Goal: Information Seeking & Learning: Check status

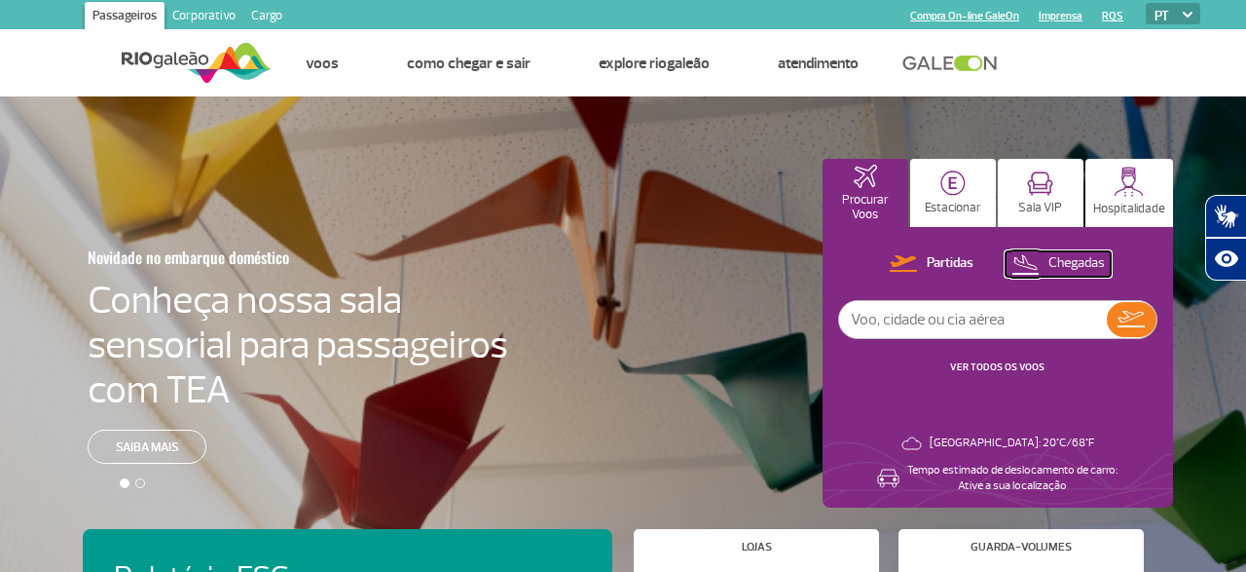
click at [1084, 264] on p "Chegadas" at bounding box center [1077, 263] width 56 height 19
click at [987, 363] on link "VER TODOS OS VOOS" at bounding box center [997, 366] width 94 height 13
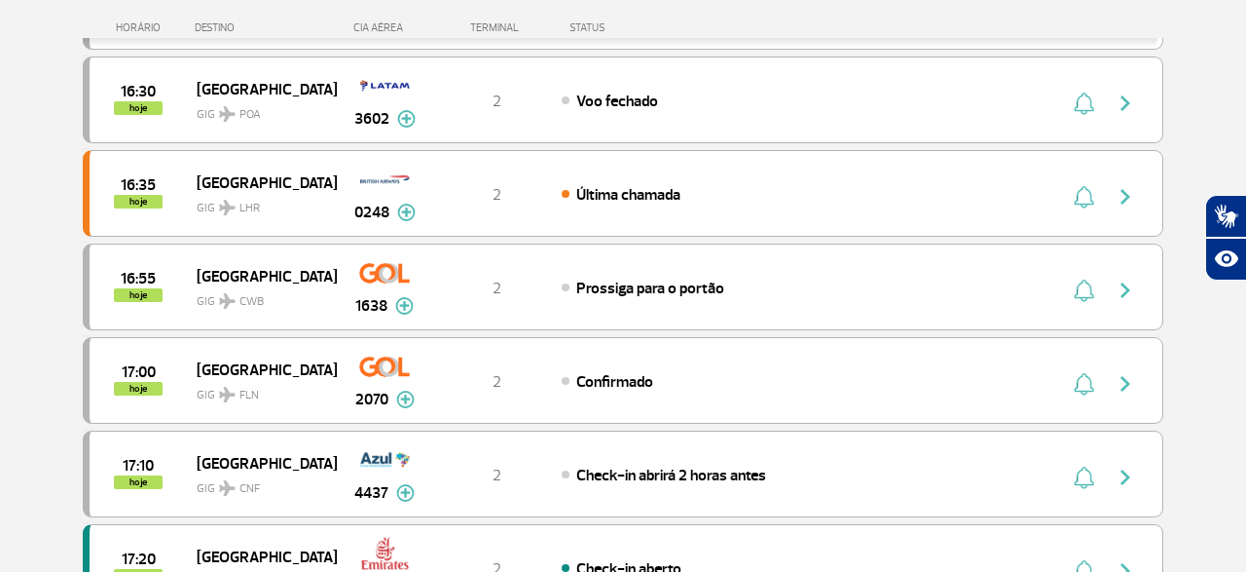
scroll to position [1823, 0]
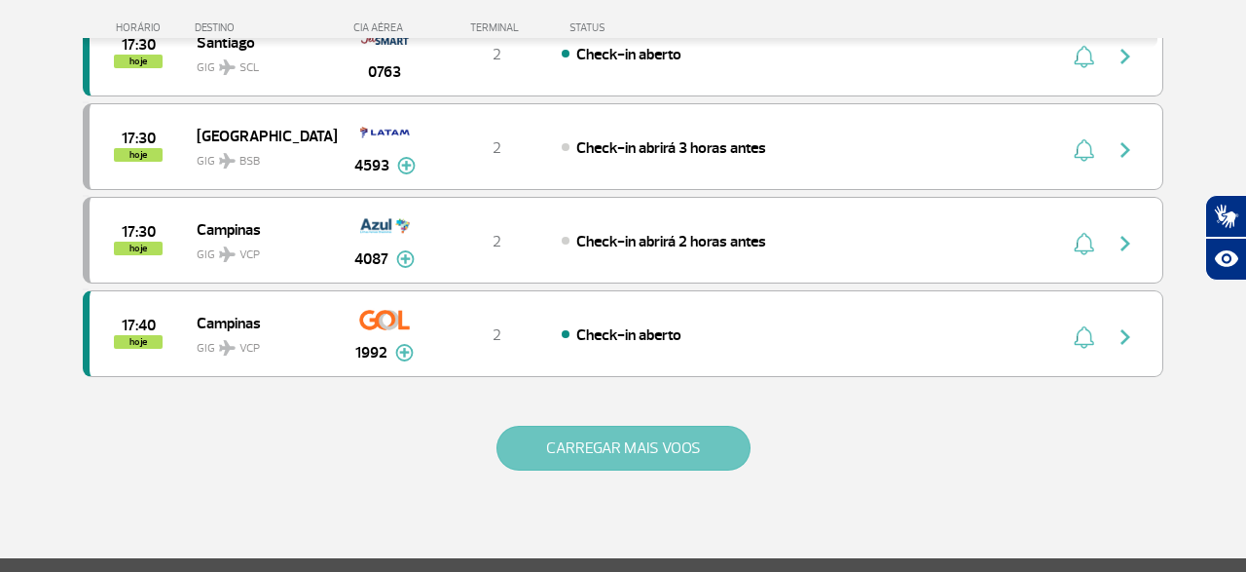
click at [607, 426] on button "CARREGAR MAIS VOOS" at bounding box center [624, 448] width 254 height 45
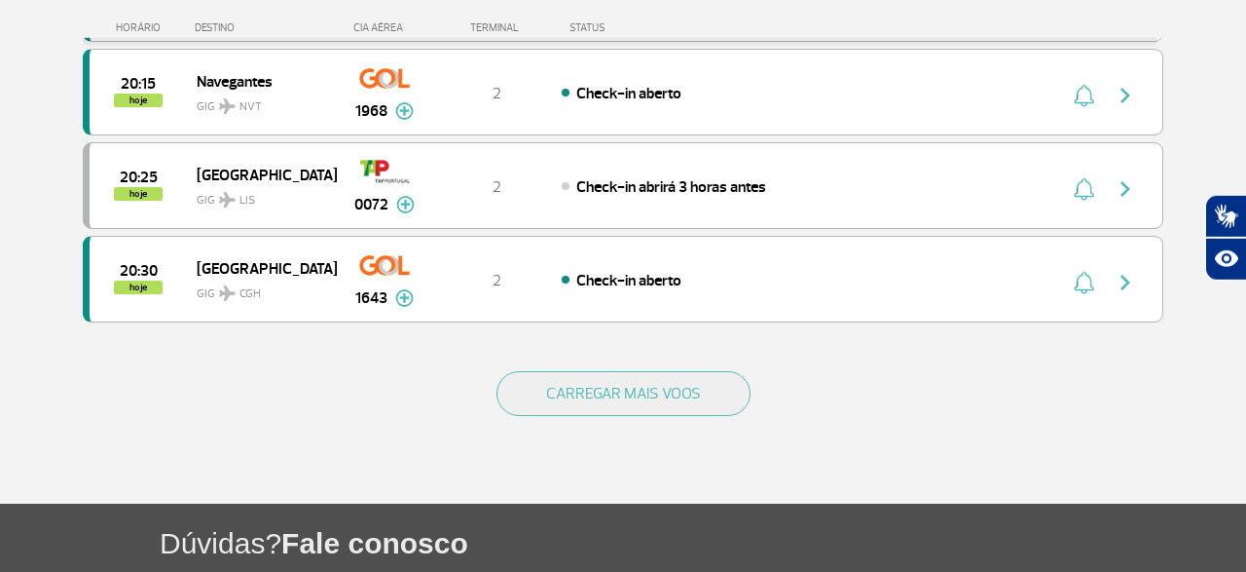
scroll to position [3848, 0]
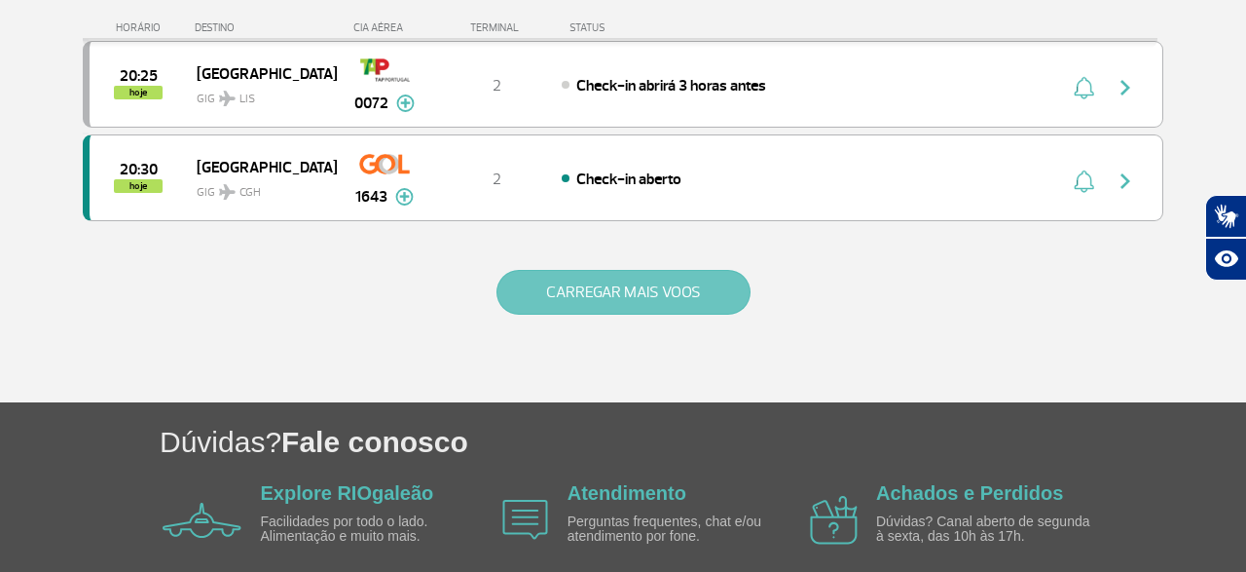
click at [653, 270] on button "CARREGAR MAIS VOOS" at bounding box center [624, 292] width 254 height 45
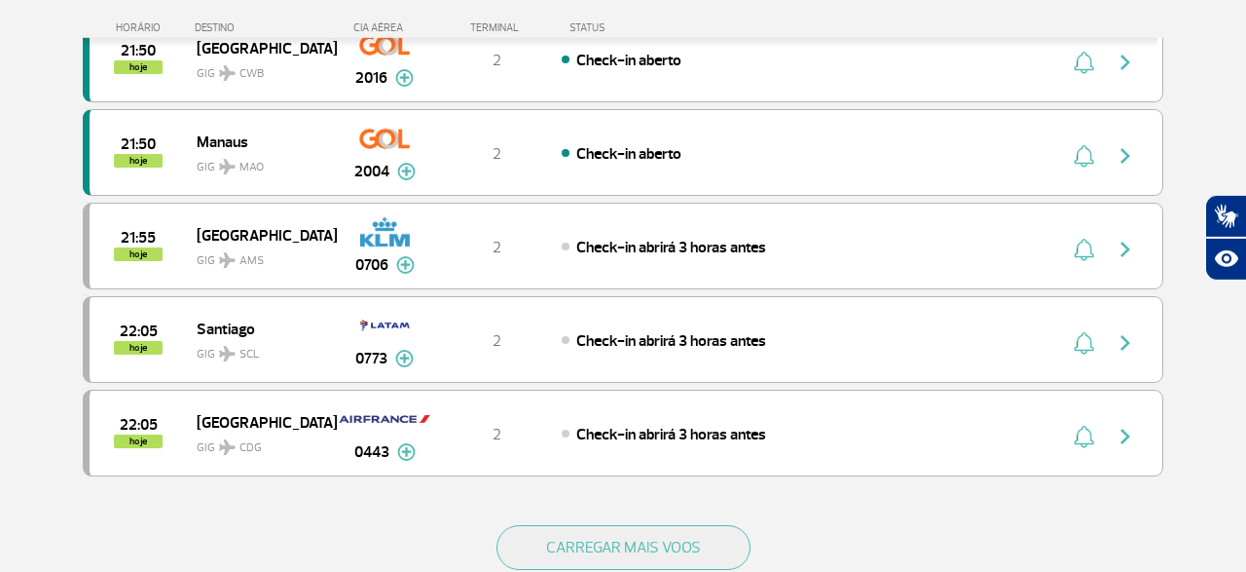
scroll to position [5570, 0]
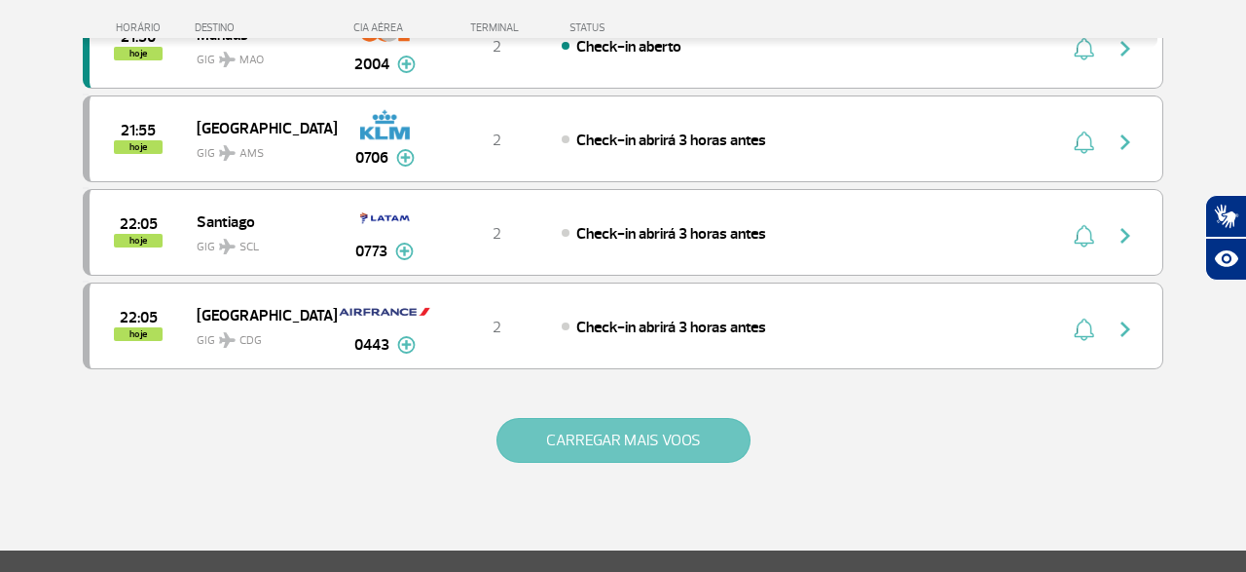
click at [599, 418] on button "CARREGAR MAIS VOOS" at bounding box center [624, 440] width 254 height 45
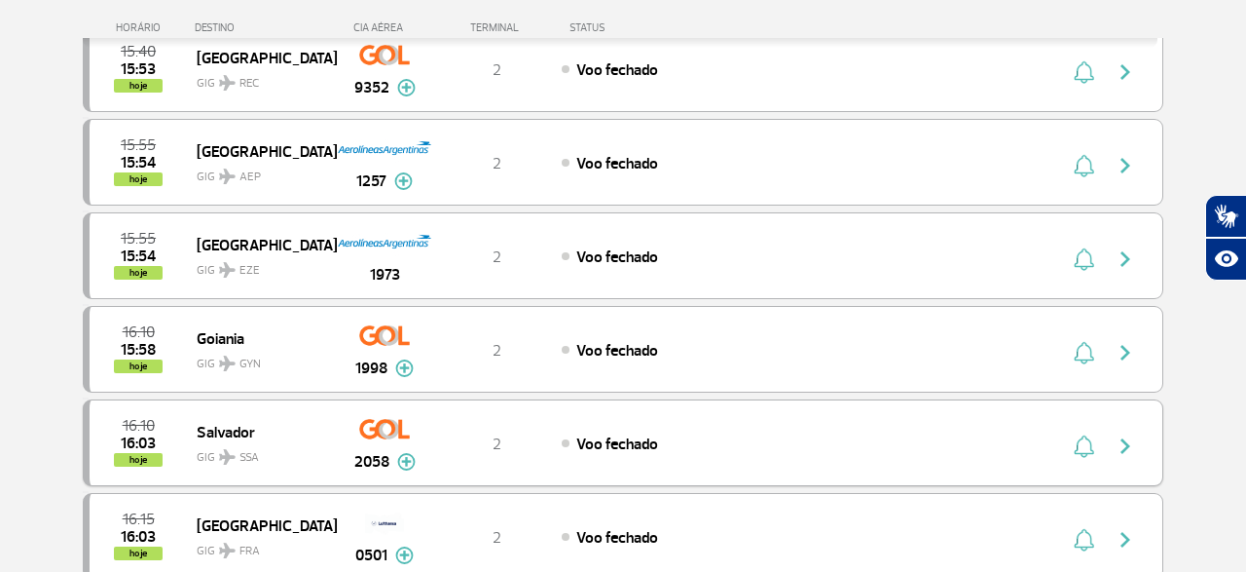
scroll to position [0, 0]
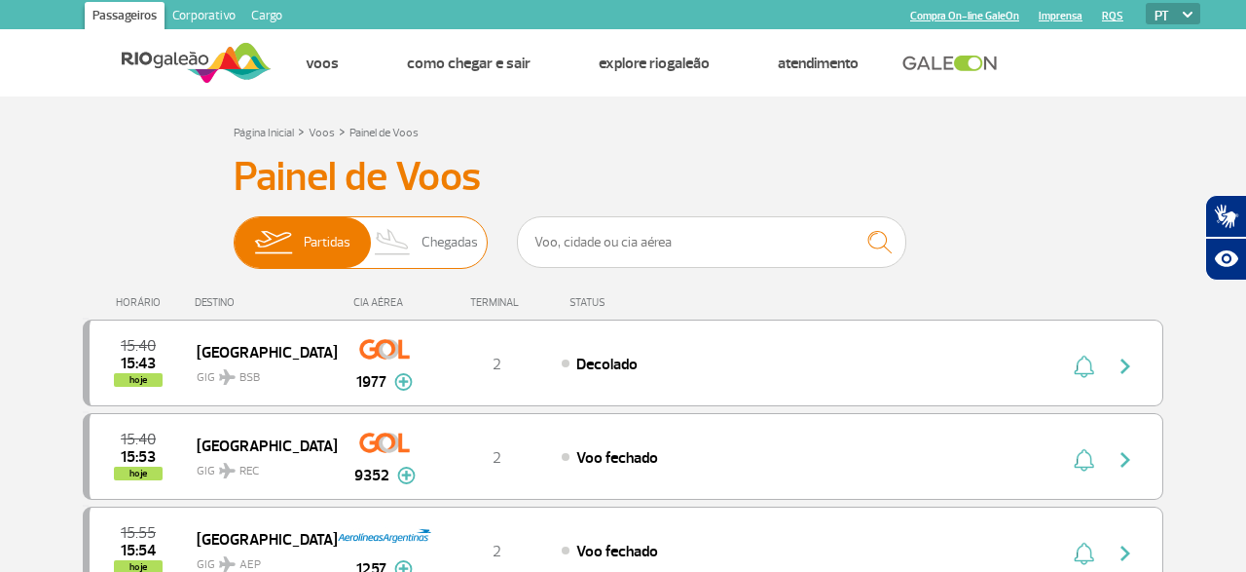
click at [436, 239] on span "Chegadas" at bounding box center [450, 242] width 56 height 51
click at [234, 233] on input "Partidas Chegadas" at bounding box center [234, 233] width 0 height 0
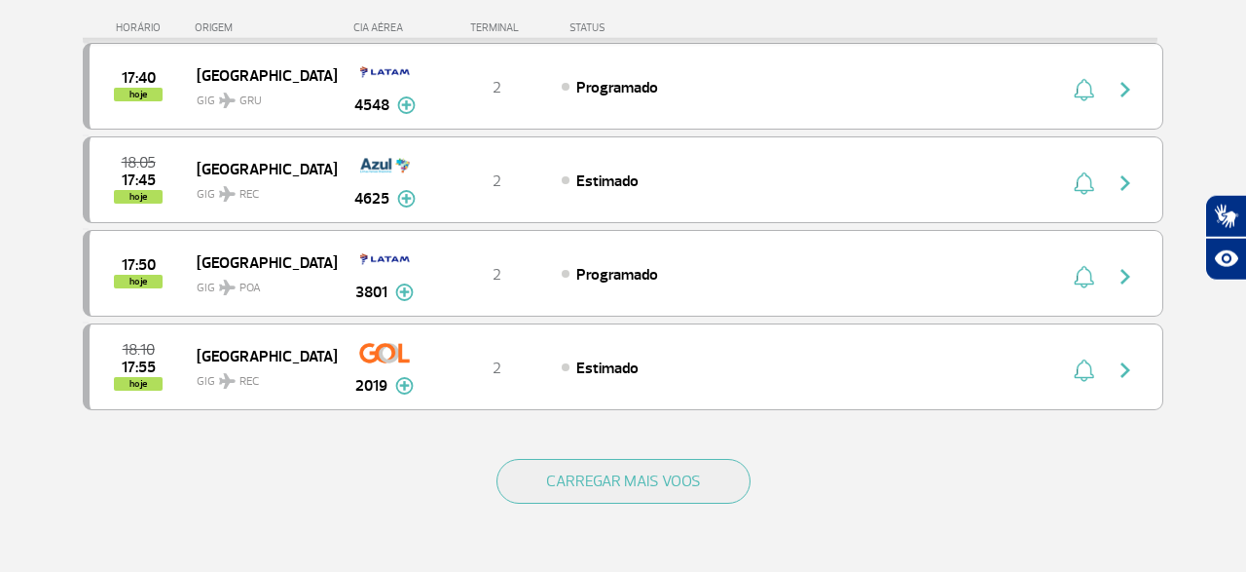
scroll to position [1823, 0]
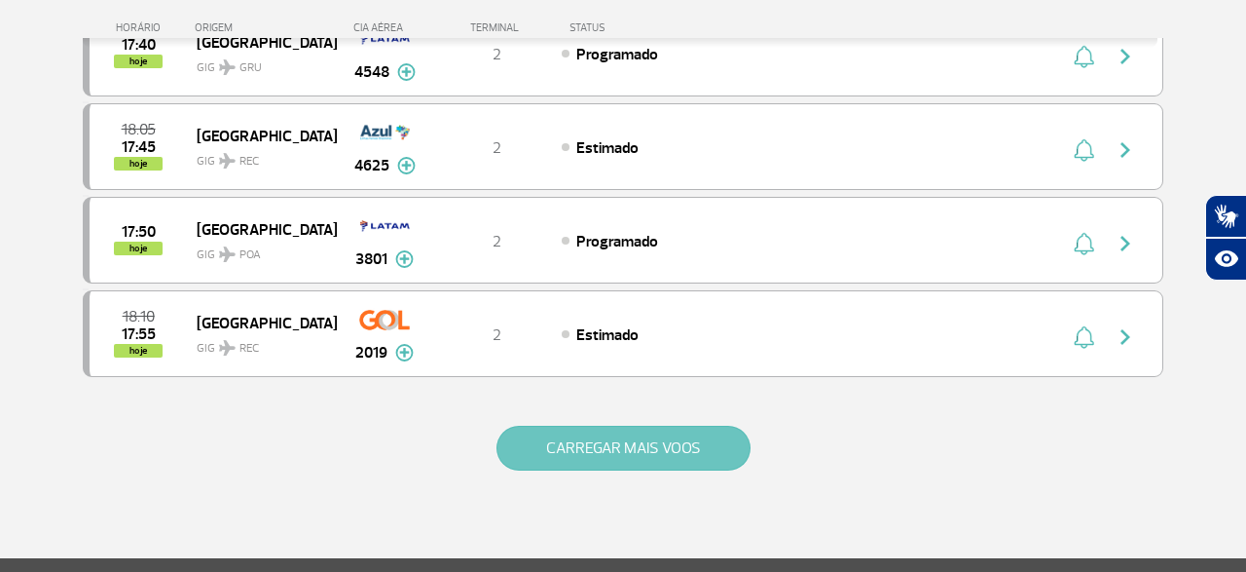
click at [597, 434] on button "CARREGAR MAIS VOOS" at bounding box center [624, 448] width 254 height 45
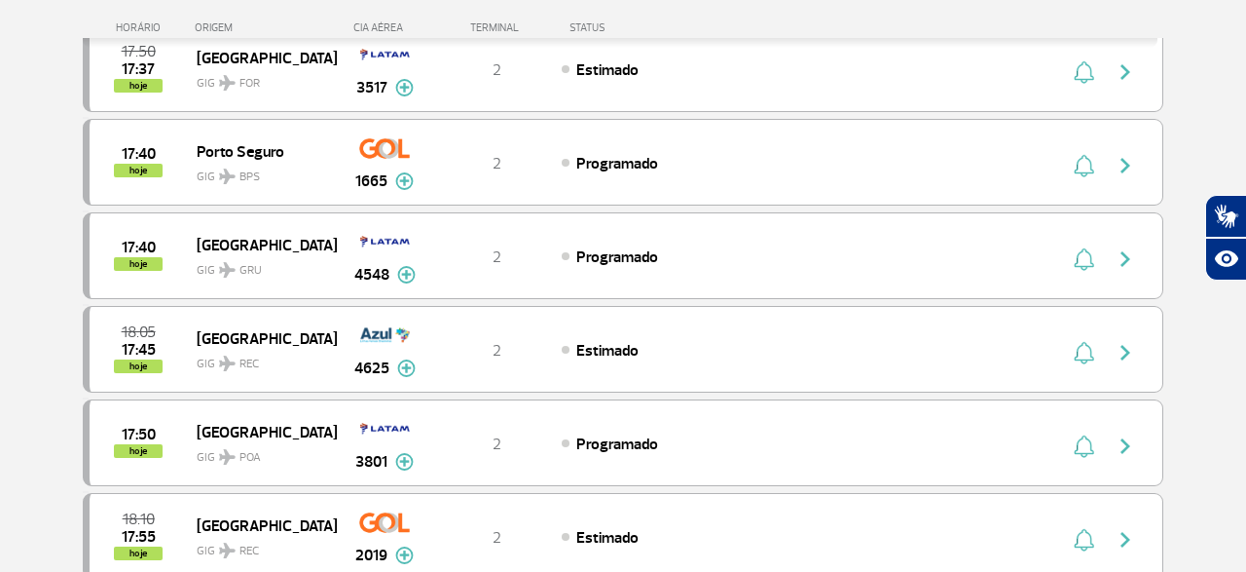
scroll to position [1215, 0]
